Goal: Information Seeking & Learning: Learn about a topic

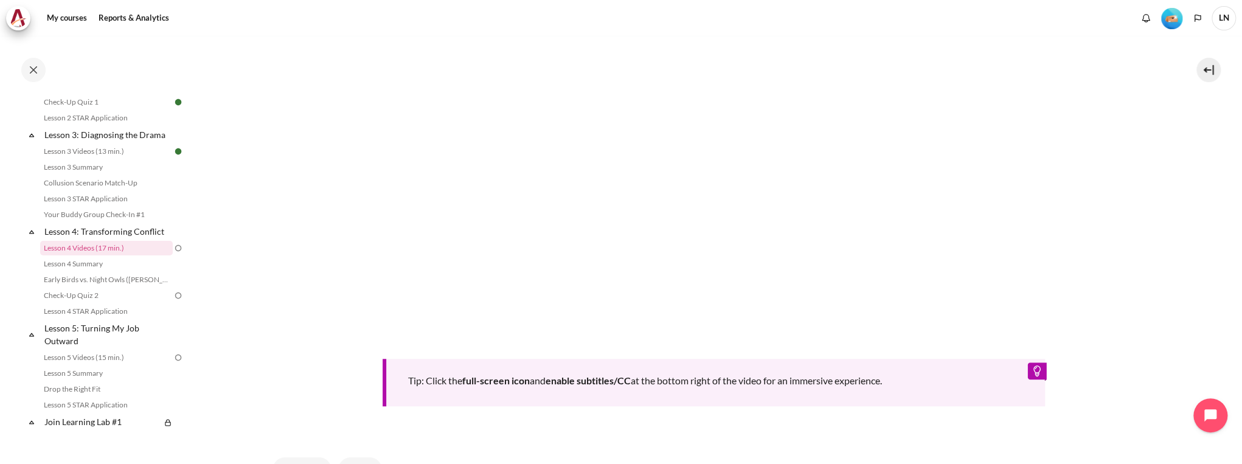
scroll to position [627, 0]
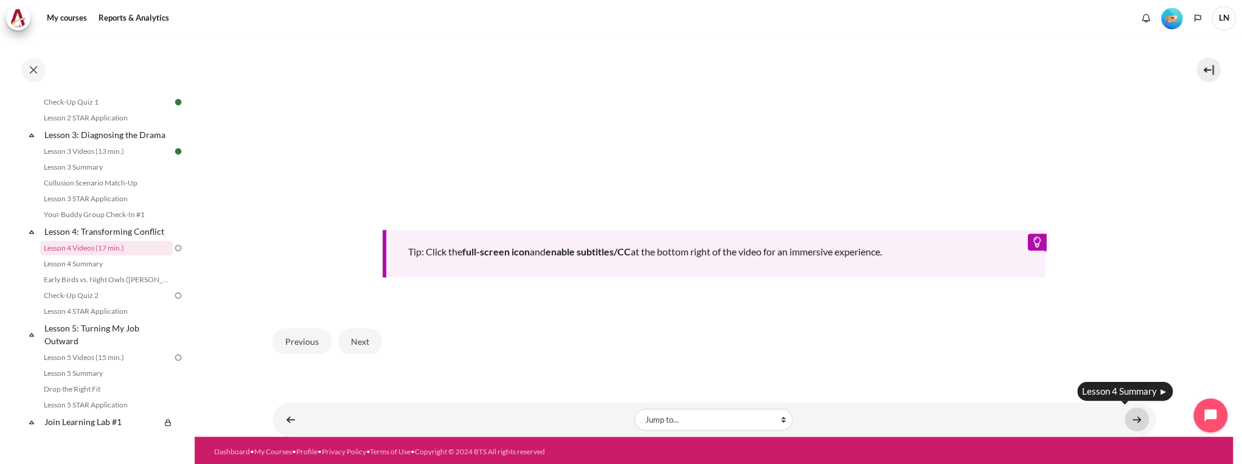
click at [1137, 418] on link "Content" at bounding box center [1136, 419] width 24 height 24
click at [1133, 413] on link "Content" at bounding box center [1136, 419] width 24 height 24
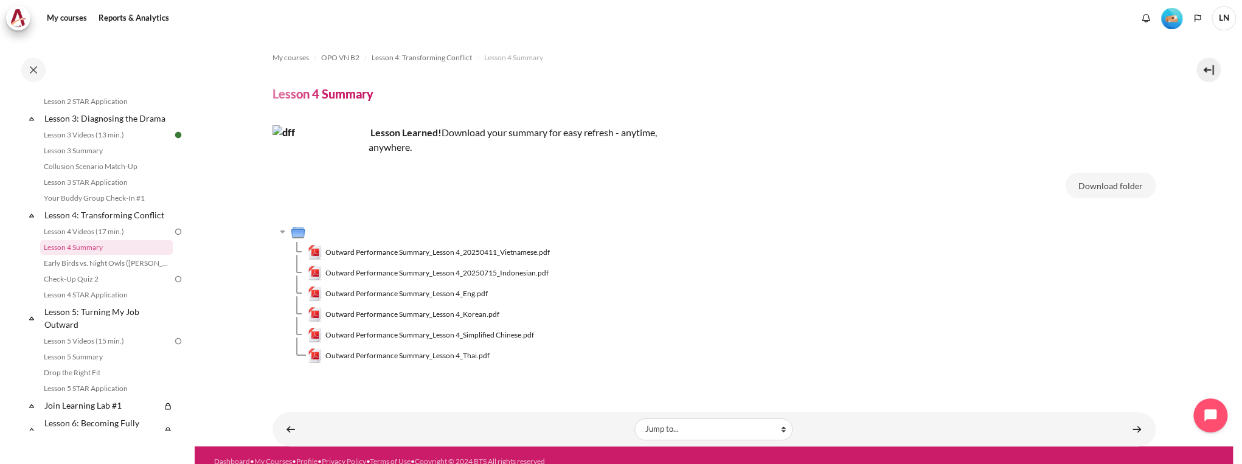
scroll to position [12, 0]
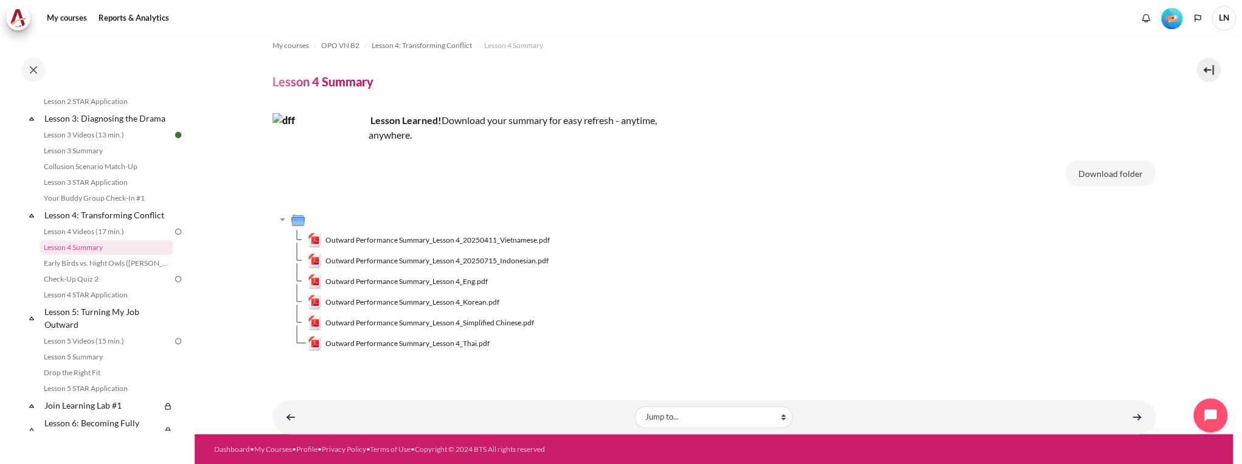
click at [173, 237] on img at bounding box center [178, 231] width 11 height 11
click at [126, 239] on link "Lesson 4 Videos (17 min.)" at bounding box center [106, 231] width 133 height 15
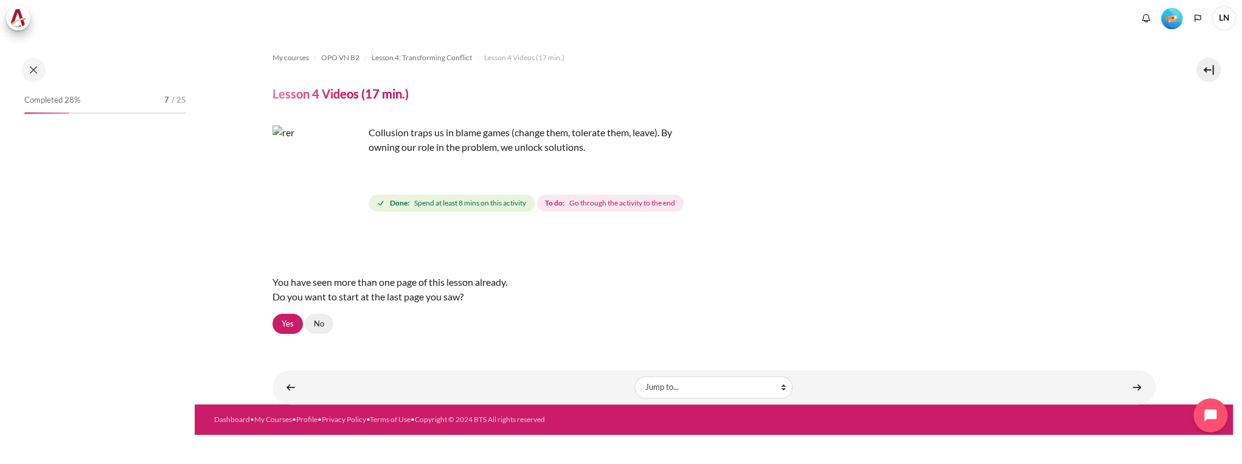
click at [316, 326] on link "No" at bounding box center [319, 324] width 29 height 21
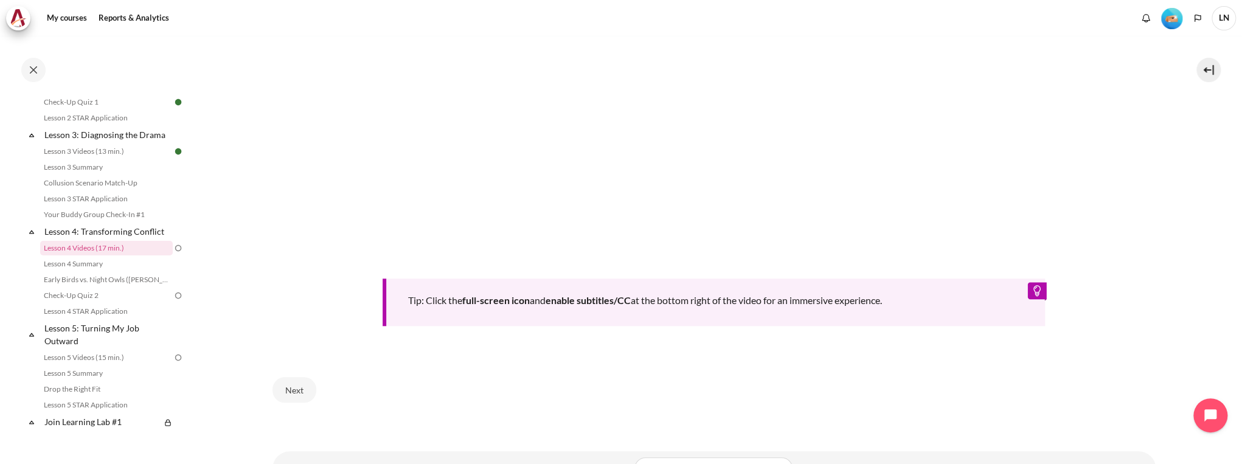
scroll to position [384, 0]
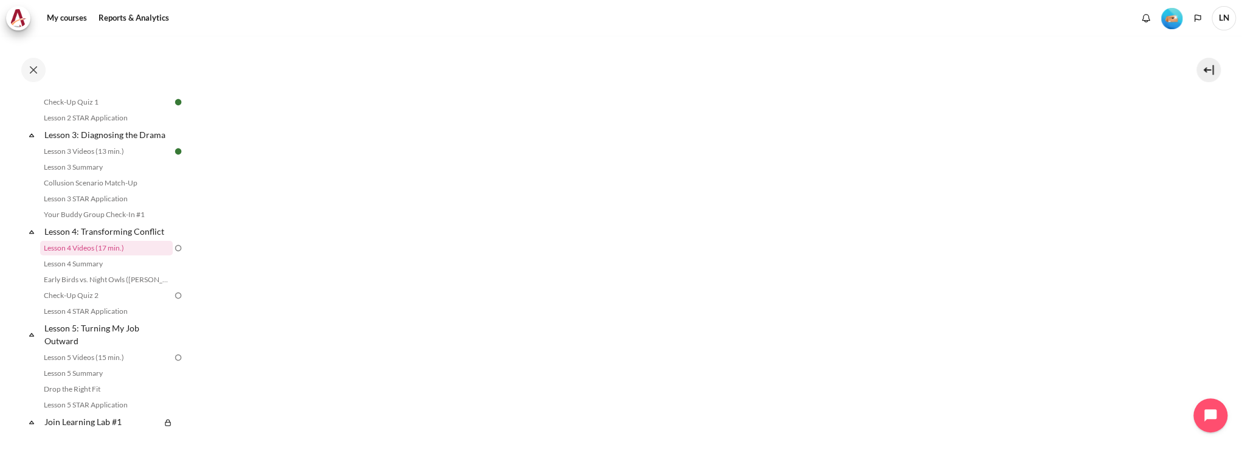
click at [1194, 296] on section "My courses OPO VN B2 Lesson 4: Transforming Conflict Lesson 4 Videos (17 min.) …" at bounding box center [714, 166] width 1038 height 1028
click at [1019, 451] on div "Tip: Click the full-screen icon and enable subtitles/CC at the bottom right of …" at bounding box center [713, 233] width 883 height 573
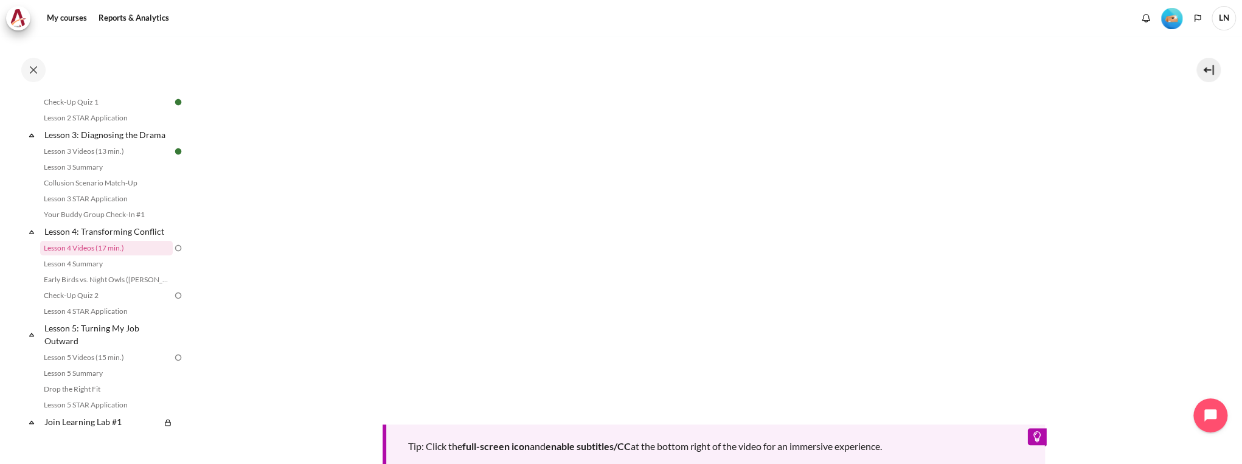
scroll to position [627, 0]
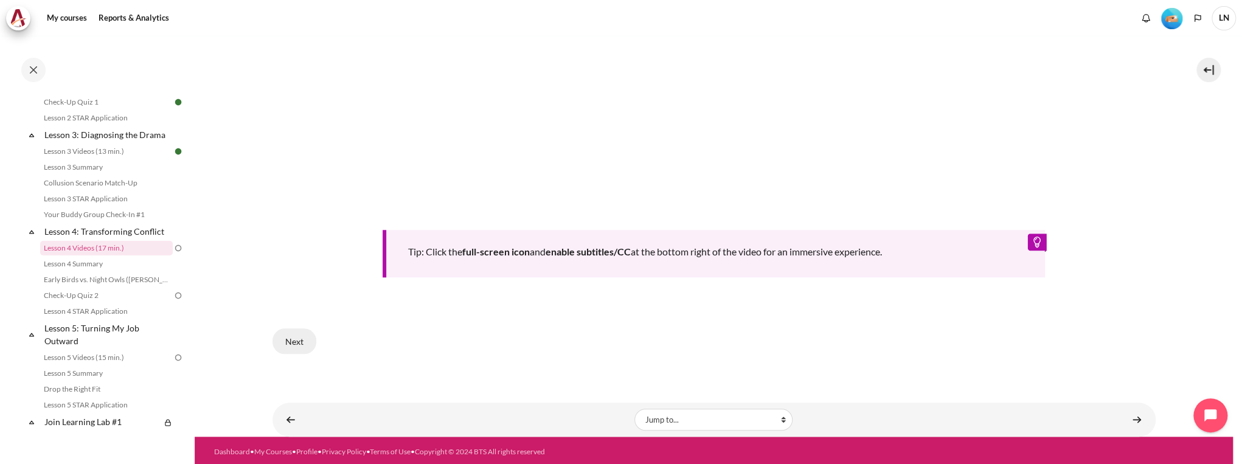
click at [278, 331] on button "Next" at bounding box center [294, 341] width 44 height 26
click at [298, 333] on button "Next" at bounding box center [294, 341] width 44 height 26
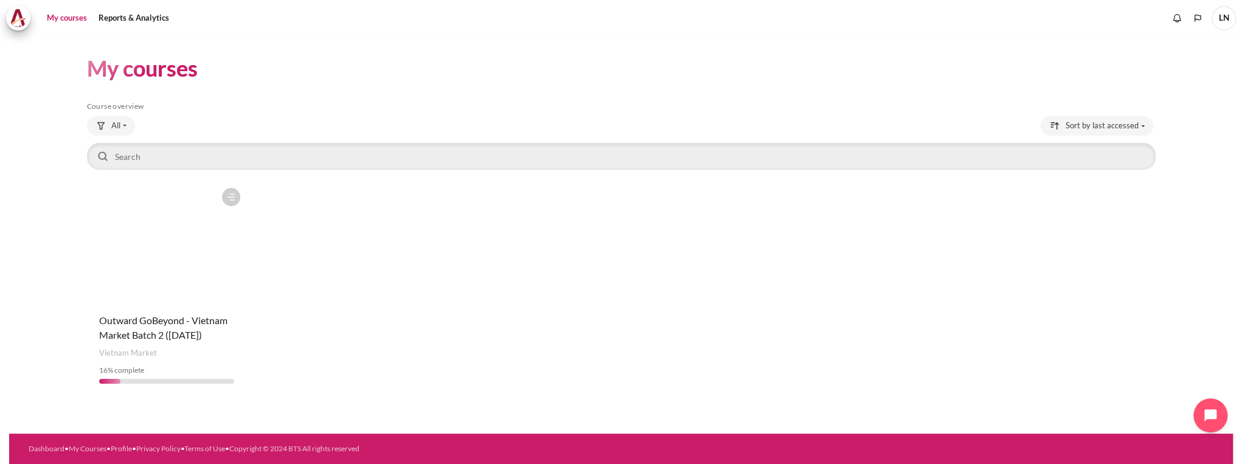
drag, startPoint x: 0, startPoint y: 0, endPoint x: 165, endPoint y: 271, distance: 317.3
click at [165, 271] on figure "Content" at bounding box center [167, 243] width 160 height 122
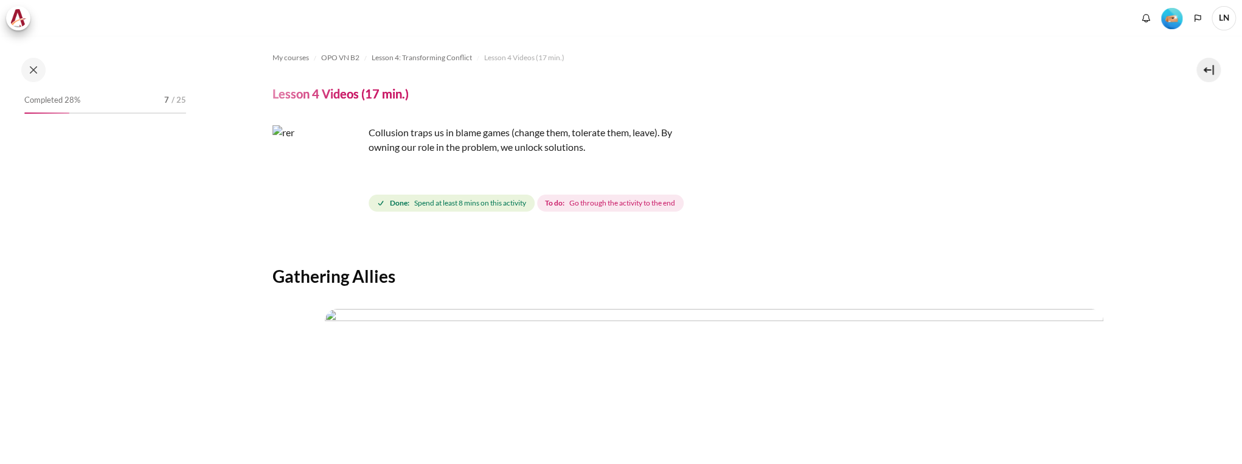
scroll to position [341, 0]
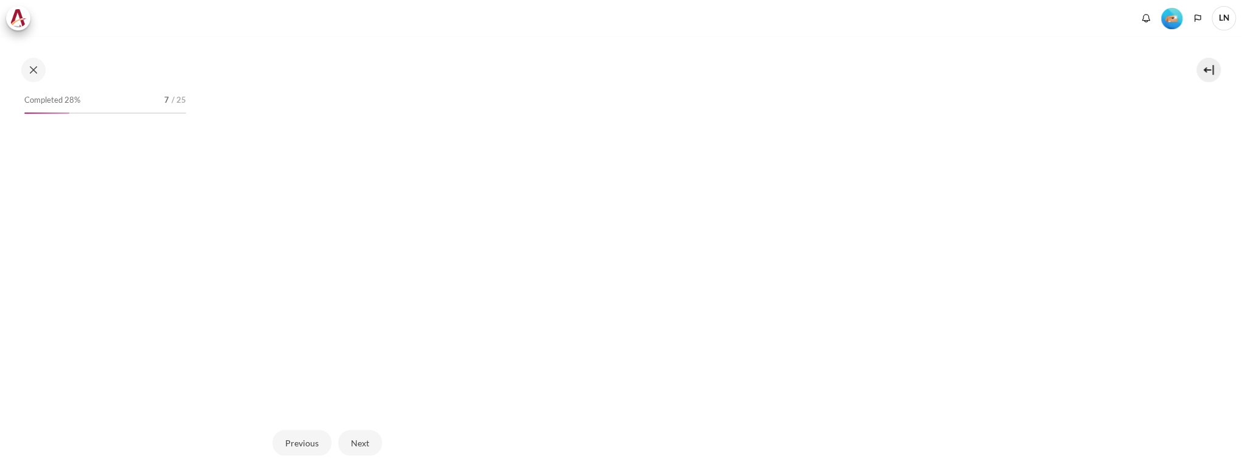
click at [570, 298] on img "Content" at bounding box center [714, 187] width 778 height 438
click at [628, 301] on img "Content" at bounding box center [714, 187] width 778 height 438
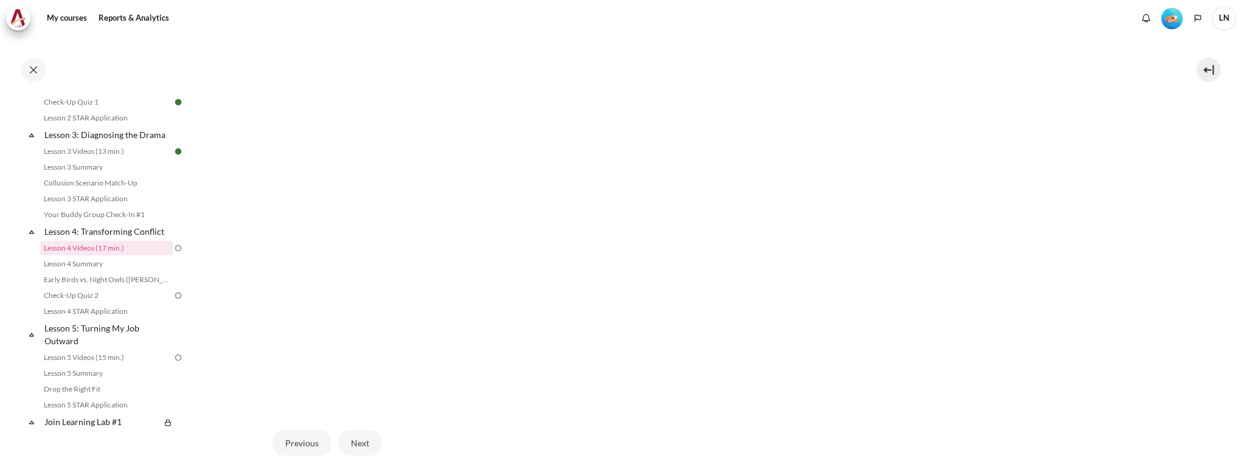
click at [460, 145] on img "Content" at bounding box center [714, 187] width 778 height 438
click at [625, 133] on img "Content" at bounding box center [714, 187] width 778 height 438
click at [580, 212] on img "Content" at bounding box center [714, 187] width 778 height 438
click at [547, 282] on img "Content" at bounding box center [714, 187] width 778 height 438
click at [593, 117] on img "Content" at bounding box center [714, 187] width 778 height 438
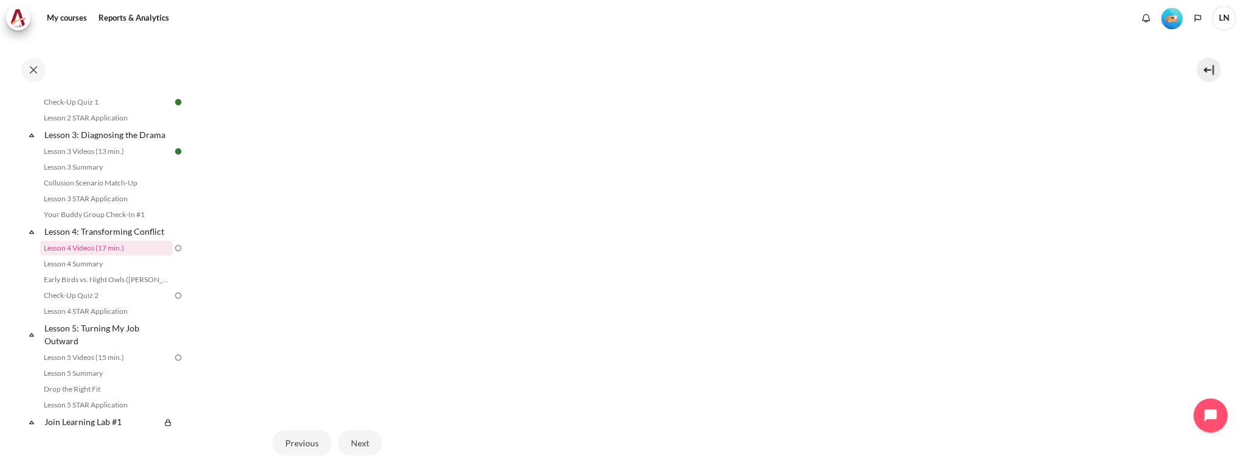
click at [827, 122] on img "Content" at bounding box center [714, 187] width 778 height 438
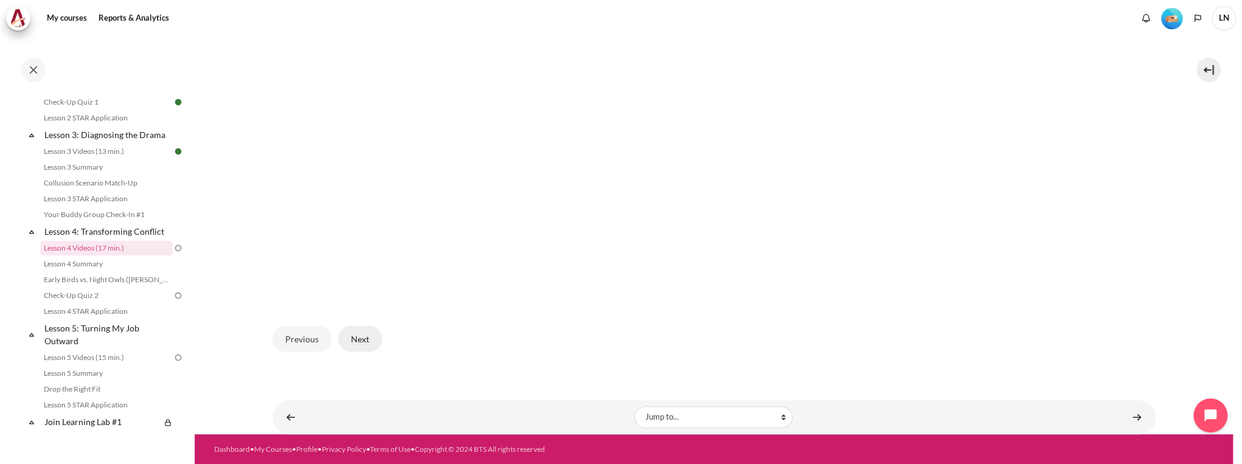
click at [348, 330] on button "Next" at bounding box center [360, 339] width 44 height 26
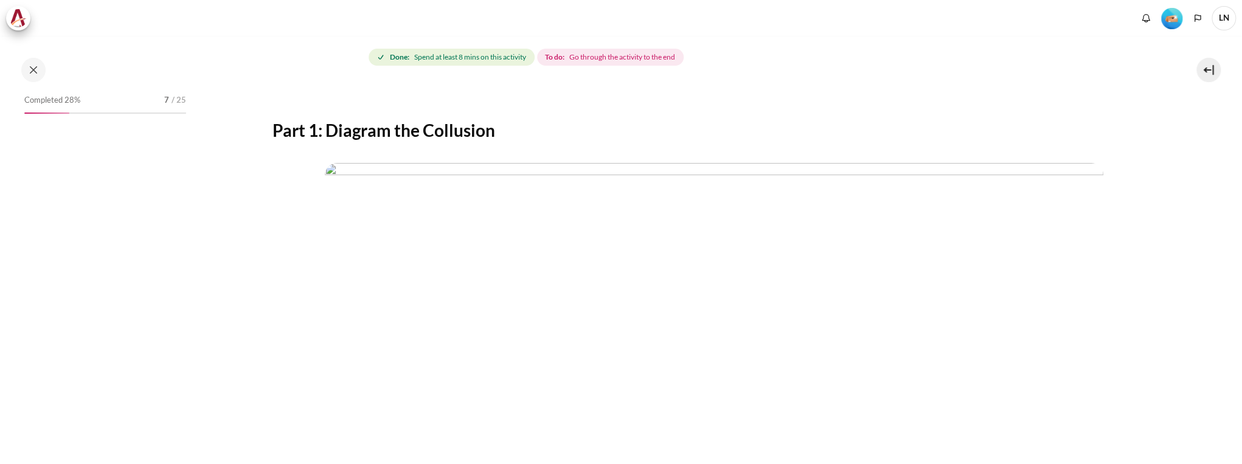
scroll to position [292, 0]
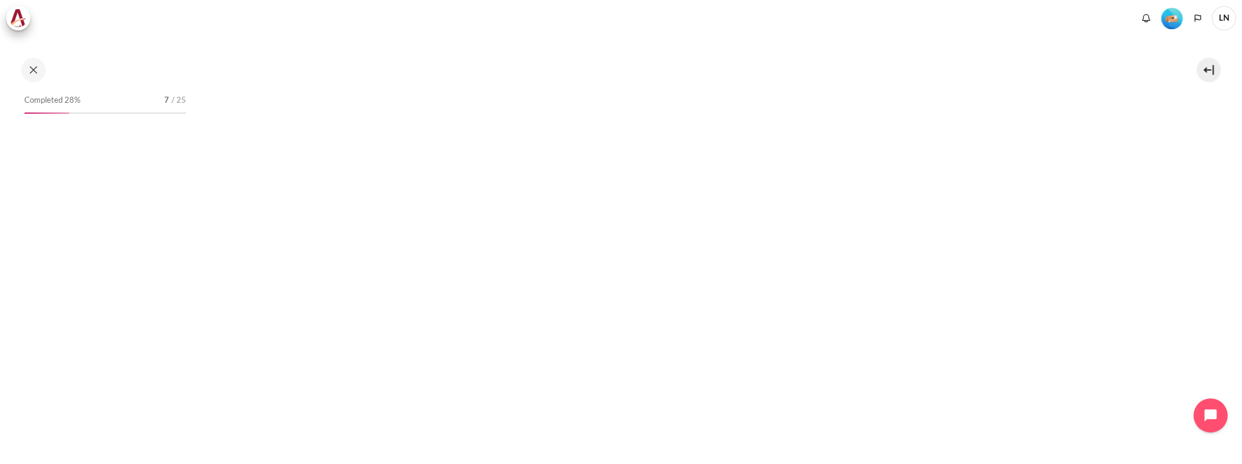
click at [638, 181] on img "Content" at bounding box center [714, 236] width 778 height 438
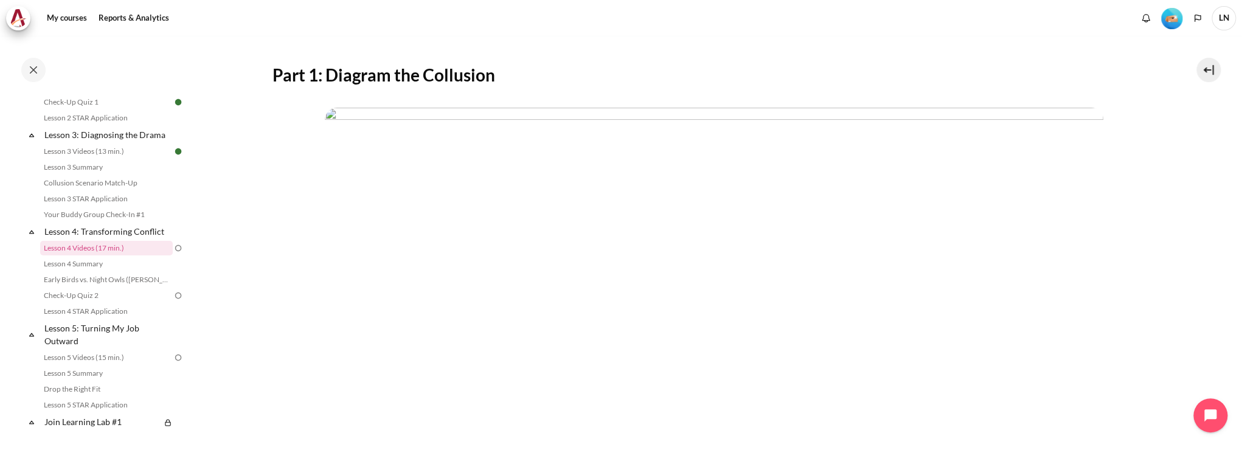
scroll to position [299, 0]
click at [688, 309] on img "Content" at bounding box center [714, 229] width 778 height 438
click at [750, 308] on img "Content" at bounding box center [714, 229] width 778 height 438
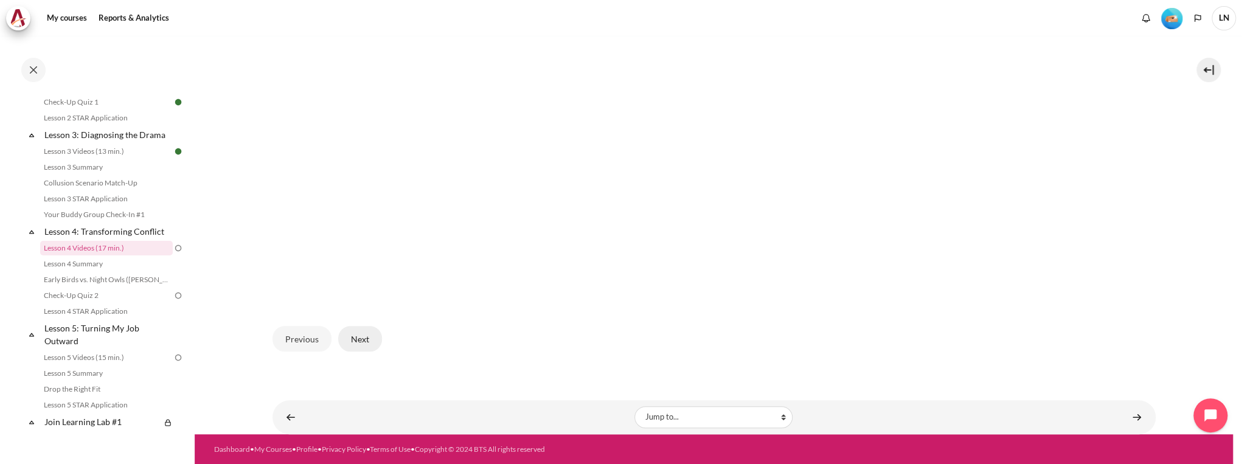
click at [361, 340] on button "Next" at bounding box center [360, 339] width 44 height 26
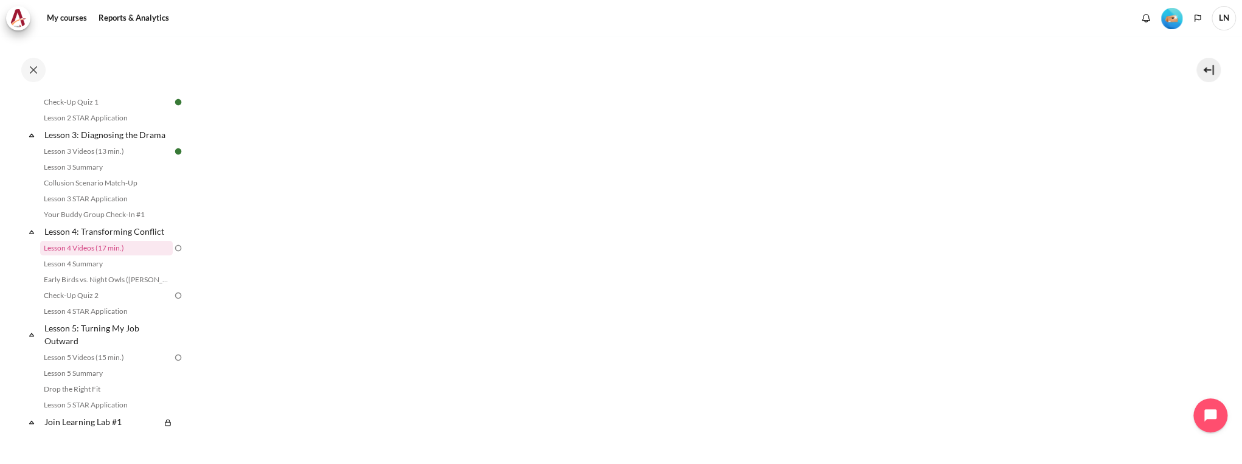
scroll to position [578, 0]
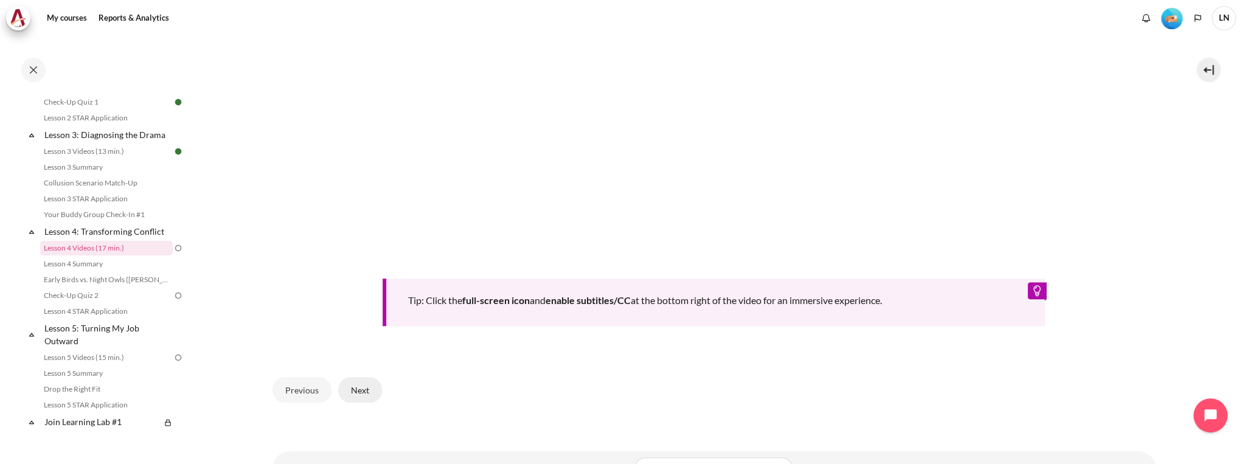
click at [359, 383] on button "Next" at bounding box center [360, 390] width 44 height 26
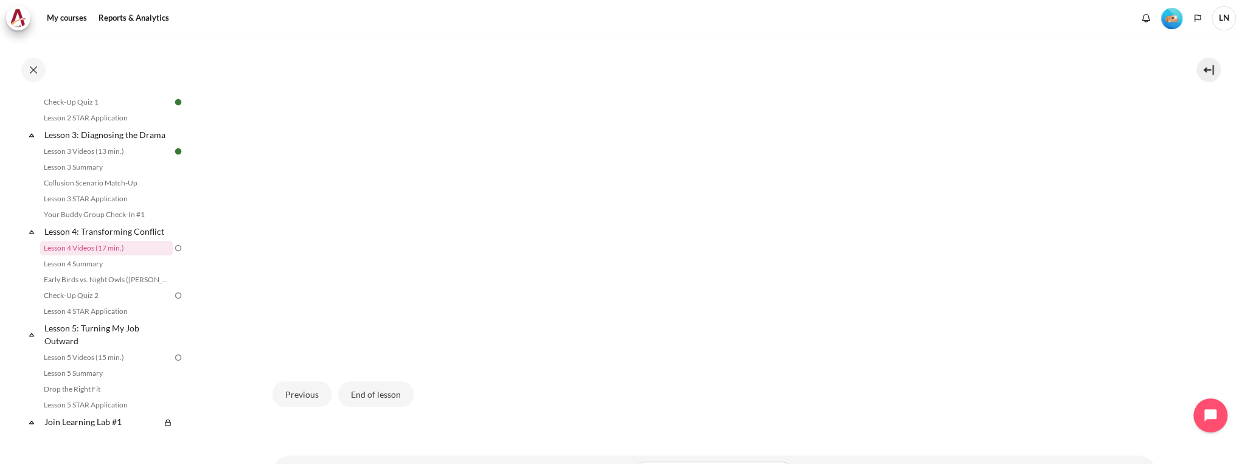
scroll to position [438, 0]
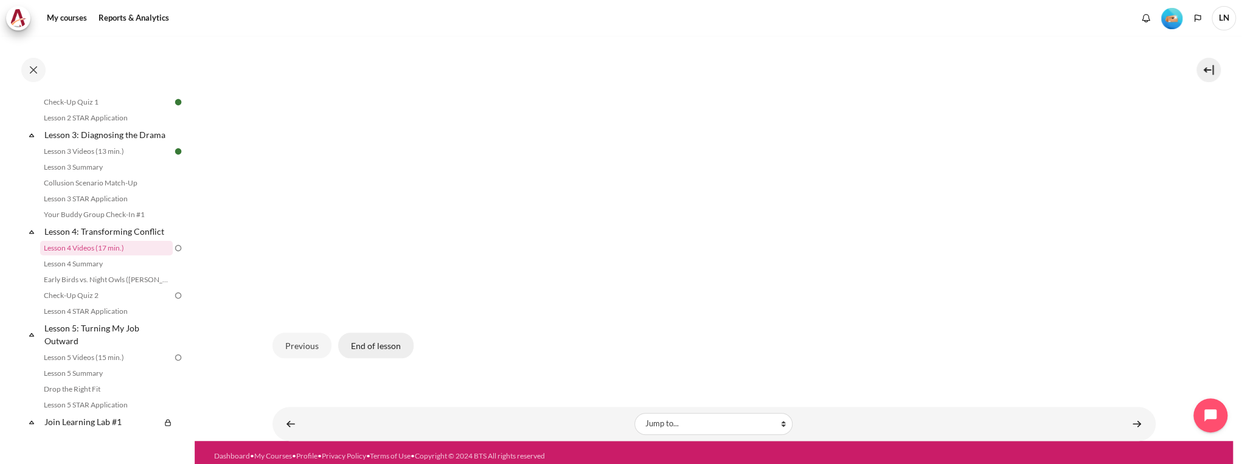
click at [396, 353] on button "End of lesson" at bounding box center [375, 346] width 75 height 26
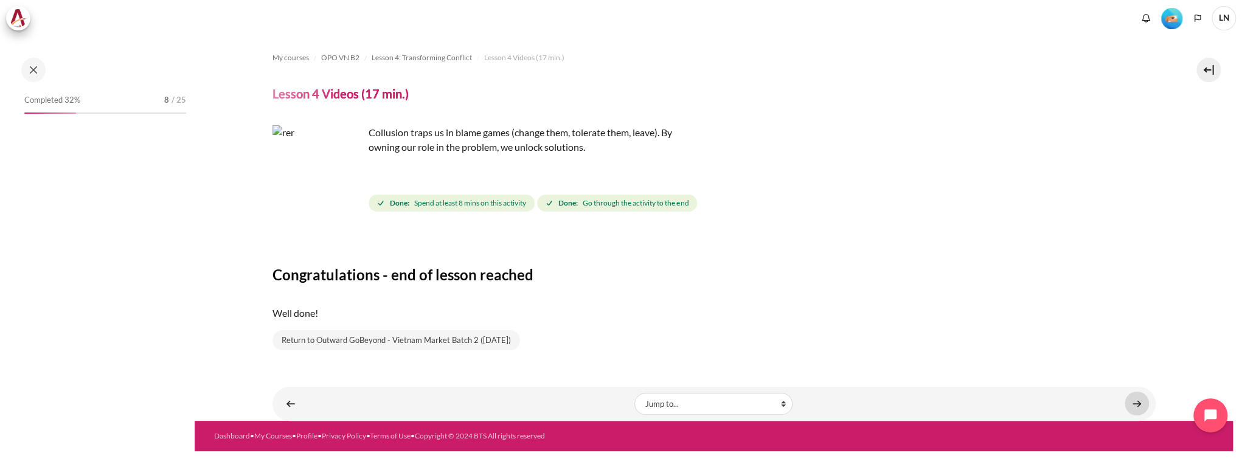
click at [1135, 405] on link "Content" at bounding box center [1136, 404] width 24 height 24
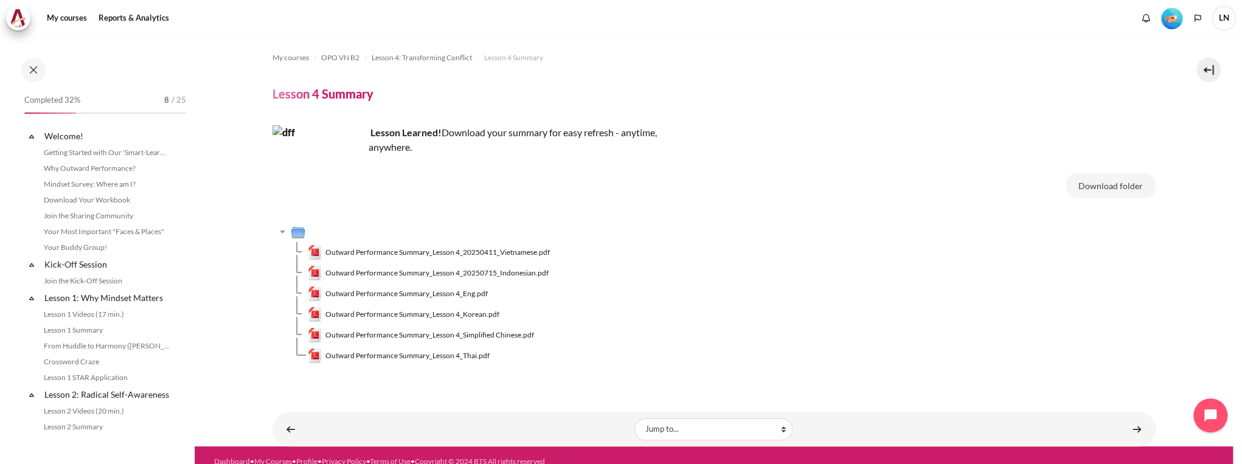
scroll to position [357, 0]
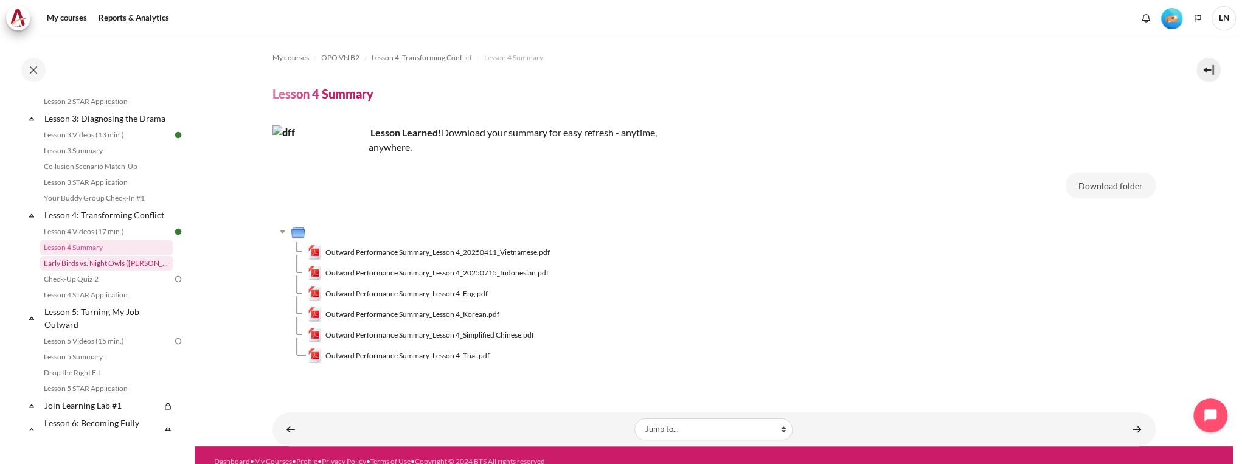
click at [120, 271] on link "Early Birds vs. Night Owls ([PERSON_NAME]'s Story)" at bounding box center [106, 263] width 133 height 15
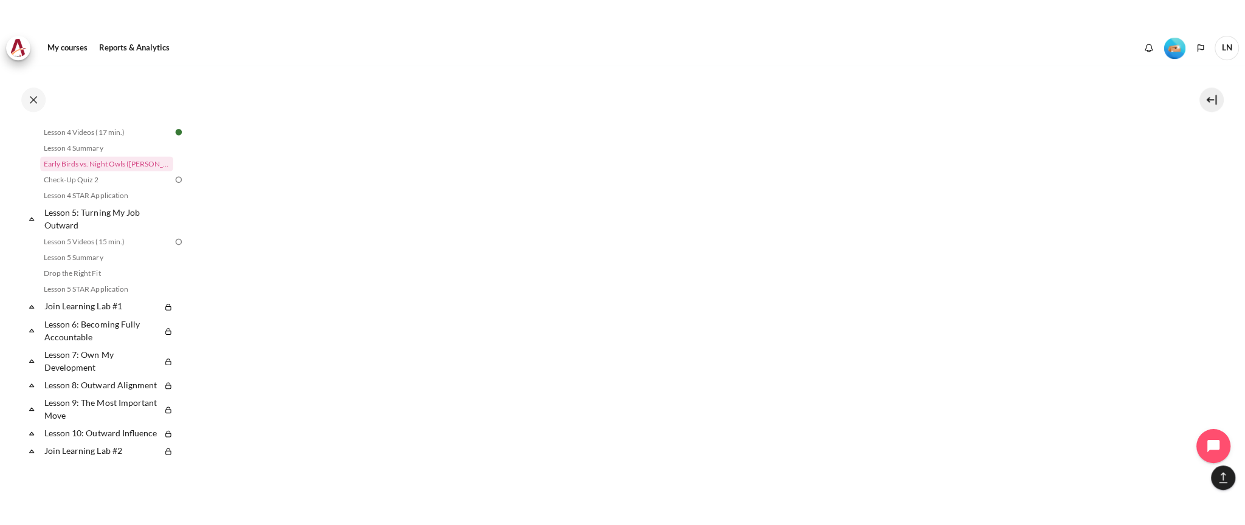
scroll to position [1366, 0]
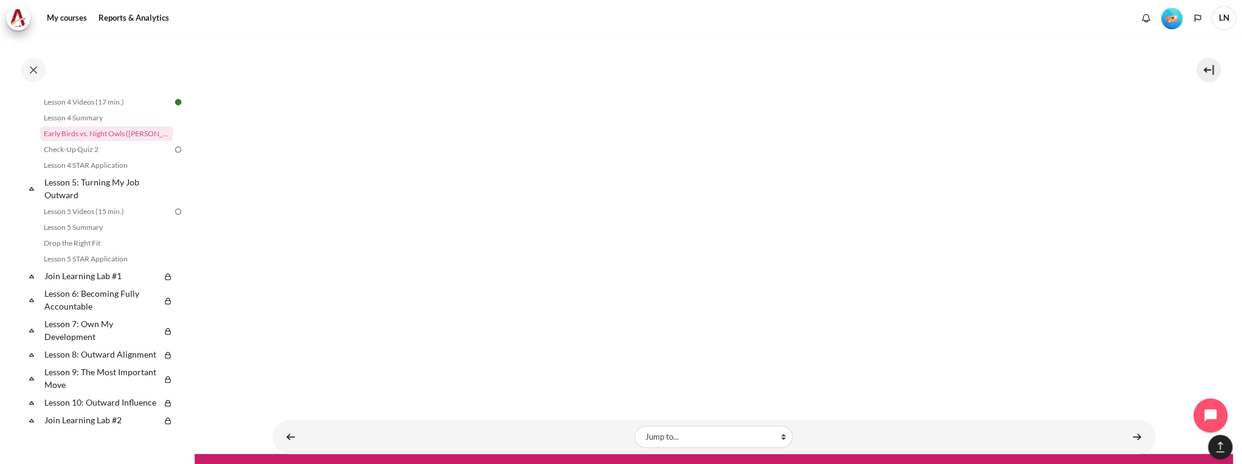
click at [949, 429] on div "Content" at bounding box center [1004, 436] width 290 height 15
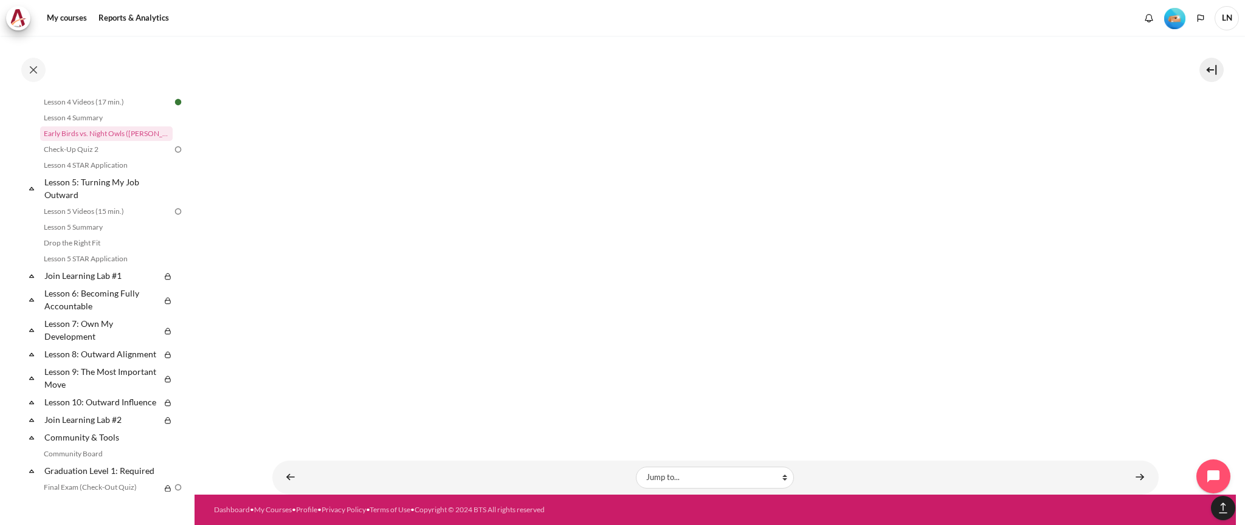
scroll to position [1322, 0]
